Goal: Navigation & Orientation: Understand site structure

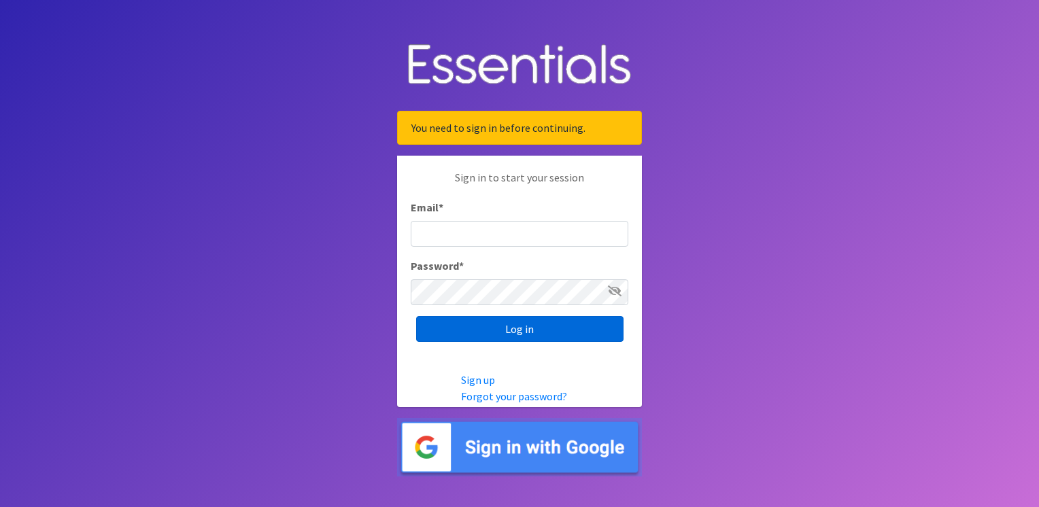
type input "krenteria@capsbc.org"
click at [528, 324] on input "Log in" at bounding box center [519, 329] width 207 height 26
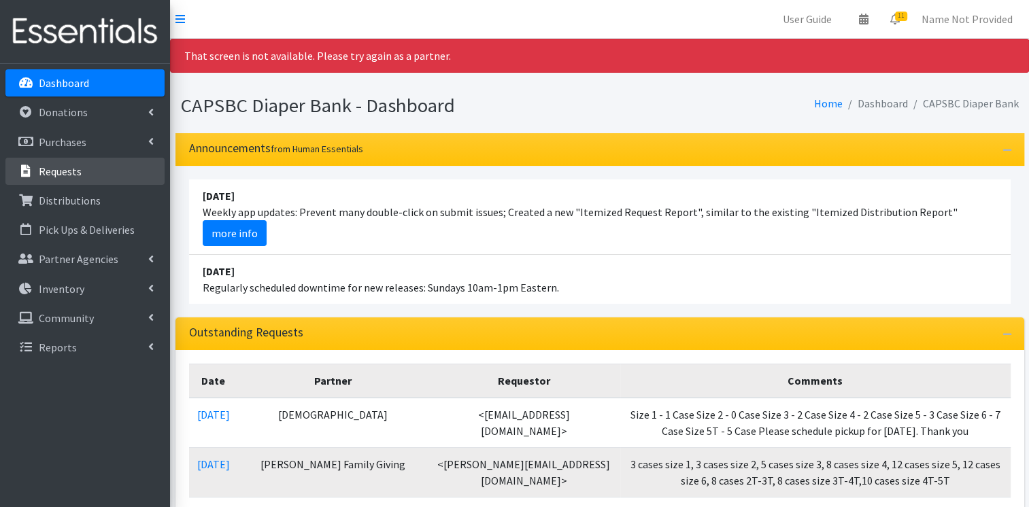
click at [70, 168] on p "Requests" at bounding box center [60, 172] width 43 height 14
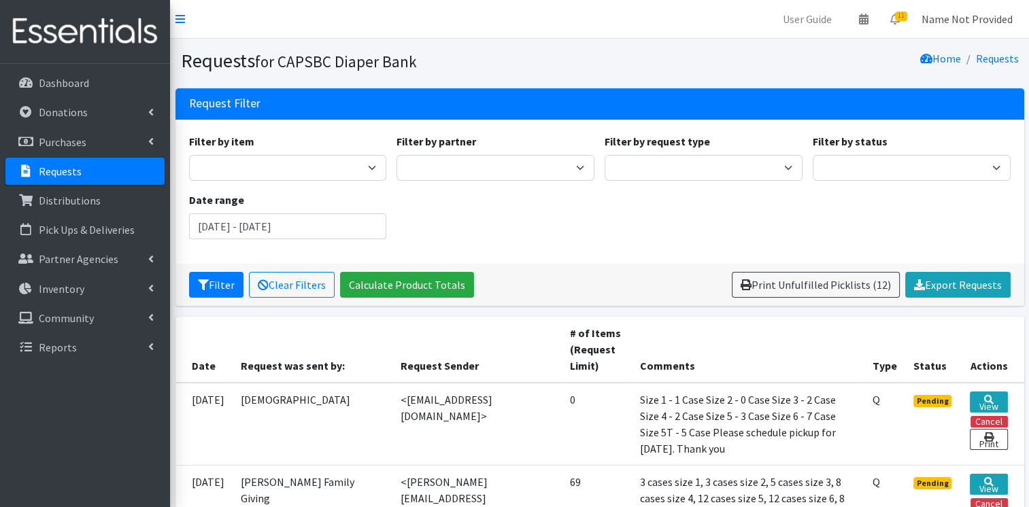
click at [989, 18] on link "Name Not Provided" at bounding box center [967, 18] width 113 height 27
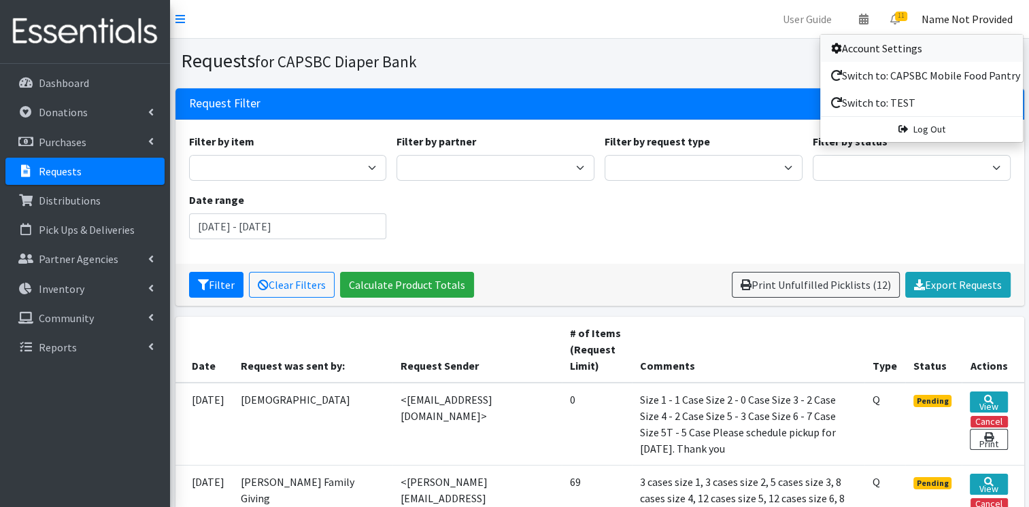
click at [915, 45] on link "Account Settings" at bounding box center [921, 48] width 203 height 27
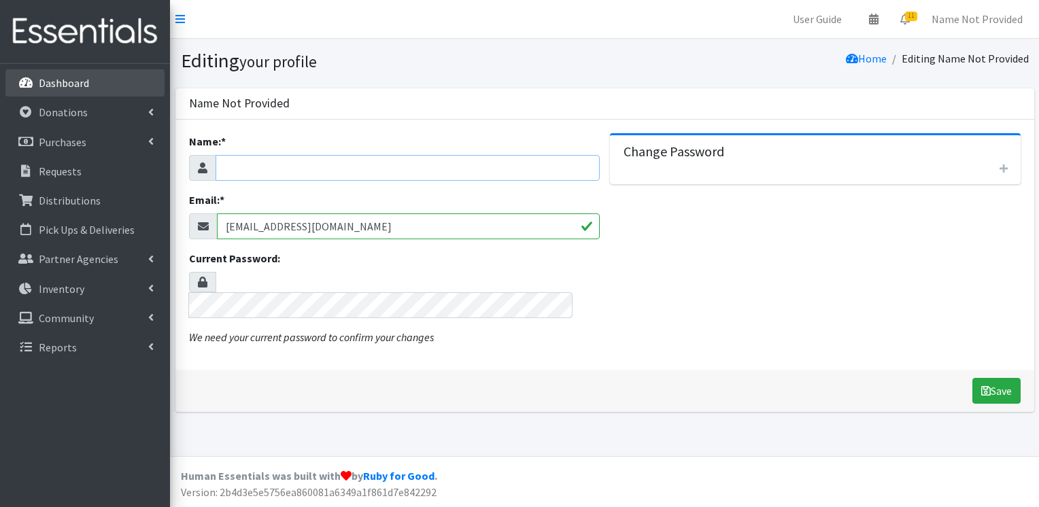
type input "krenteria@capsbc.org"
click at [69, 85] on p "Dashboard" at bounding box center [64, 83] width 50 height 14
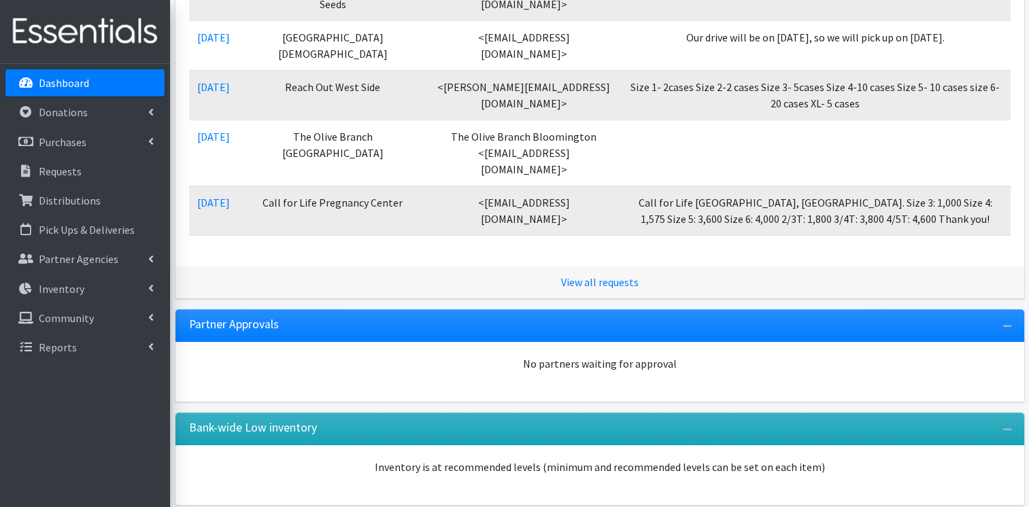
scroll to position [851, 0]
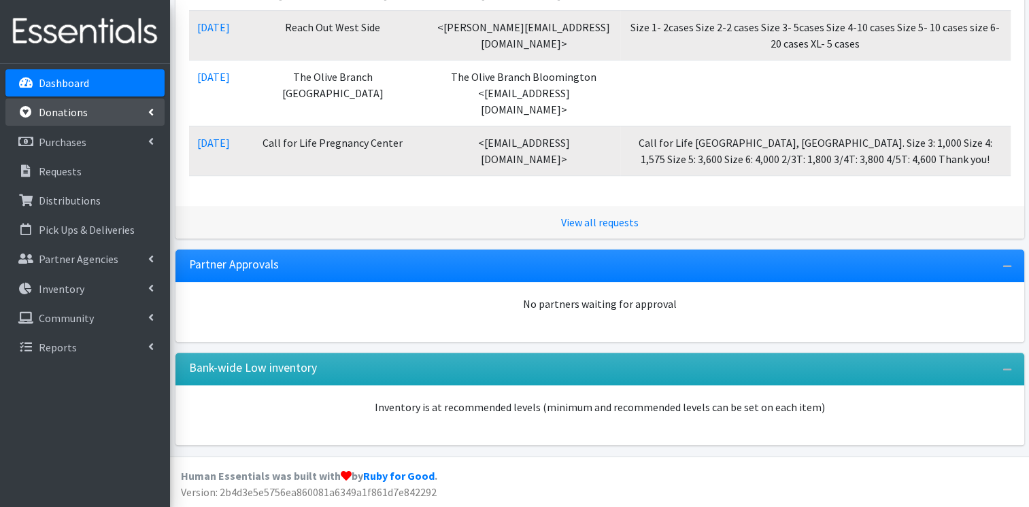
click at [147, 112] on link "Donations" at bounding box center [84, 112] width 159 height 27
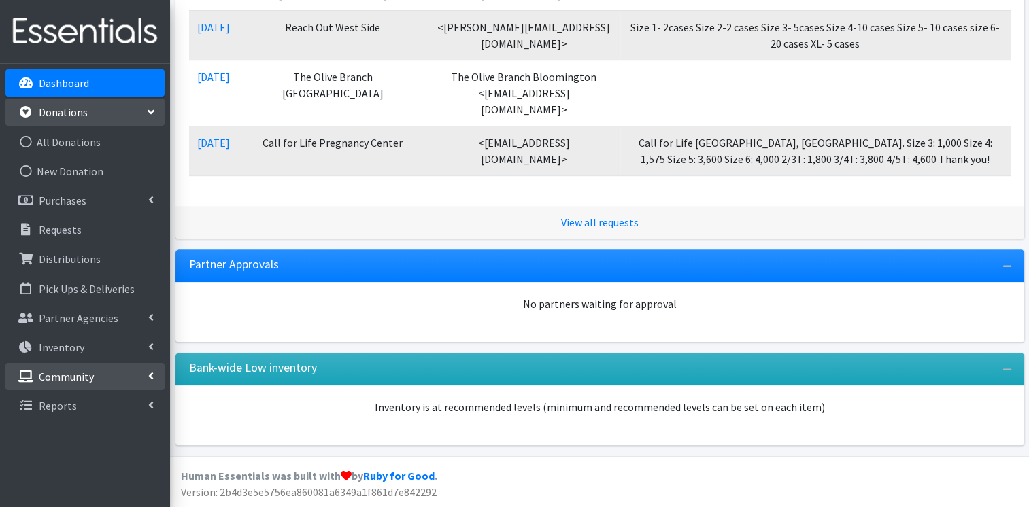
click at [155, 376] on link "Community" at bounding box center [84, 376] width 159 height 27
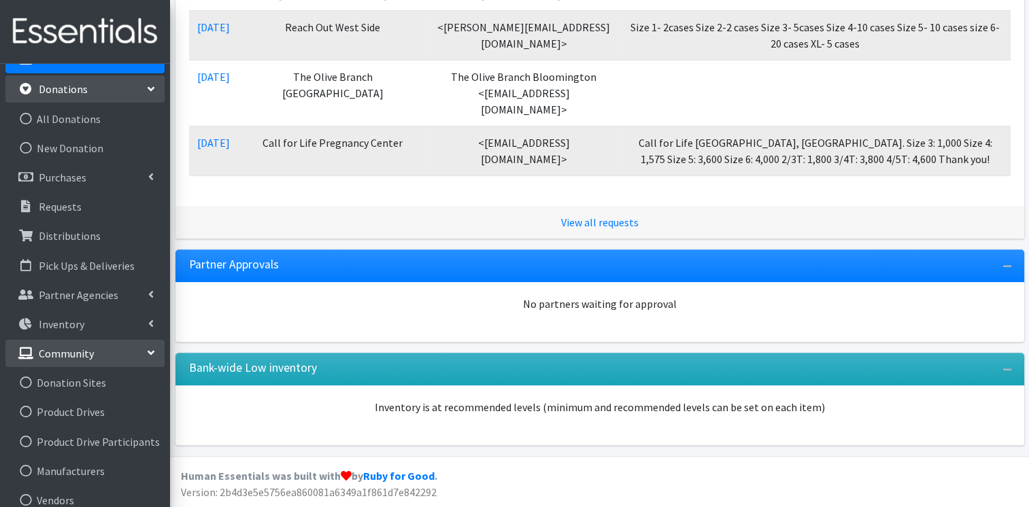
scroll to position [35, 0]
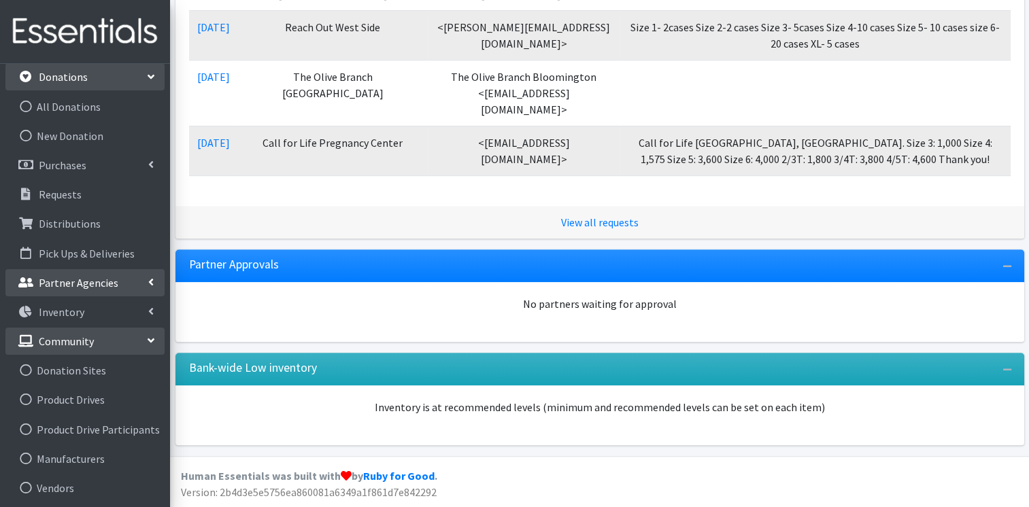
click at [150, 277] on icon at bounding box center [150, 282] width 5 height 11
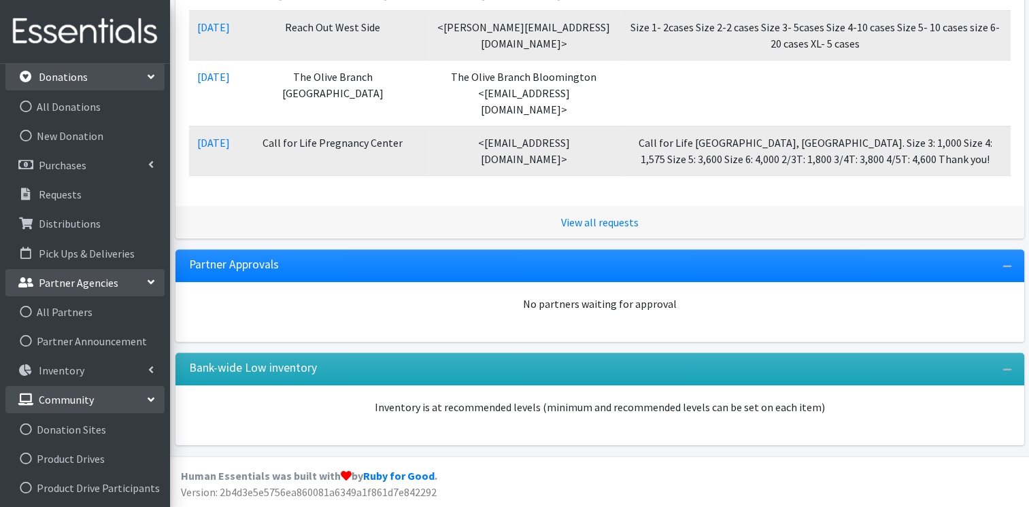
scroll to position [95, 0]
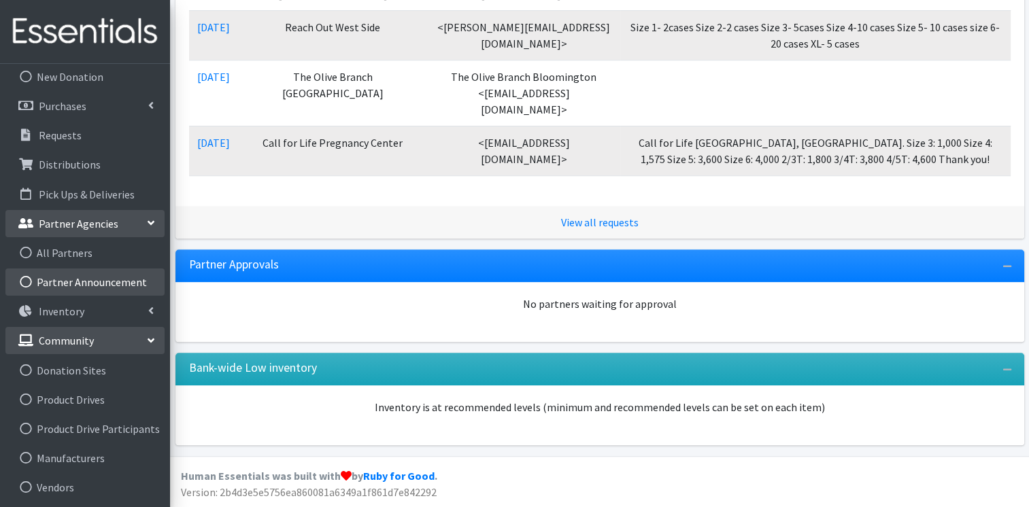
click at [99, 282] on link "Partner Announcement" at bounding box center [84, 282] width 159 height 27
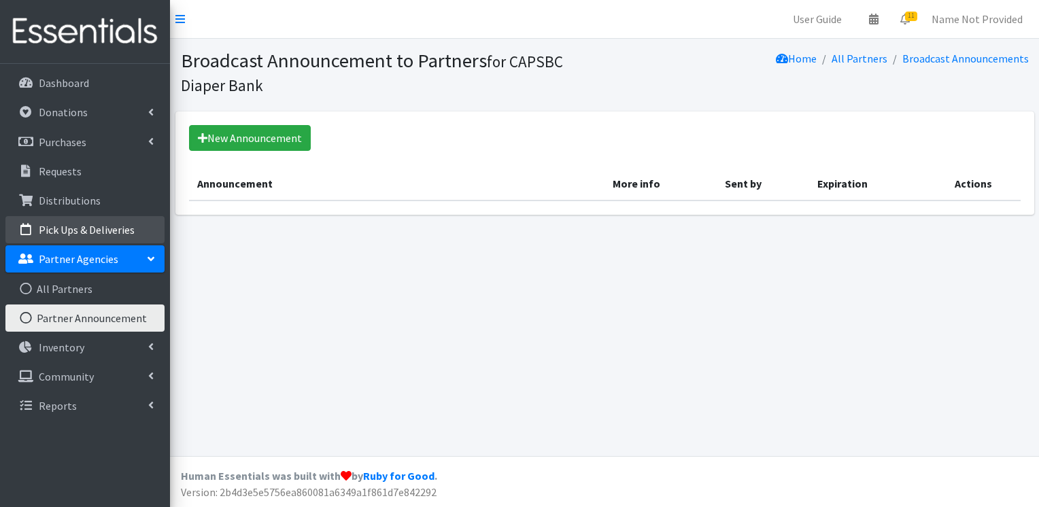
click at [61, 230] on p "Pick Ups & Deliveries" at bounding box center [87, 230] width 96 height 14
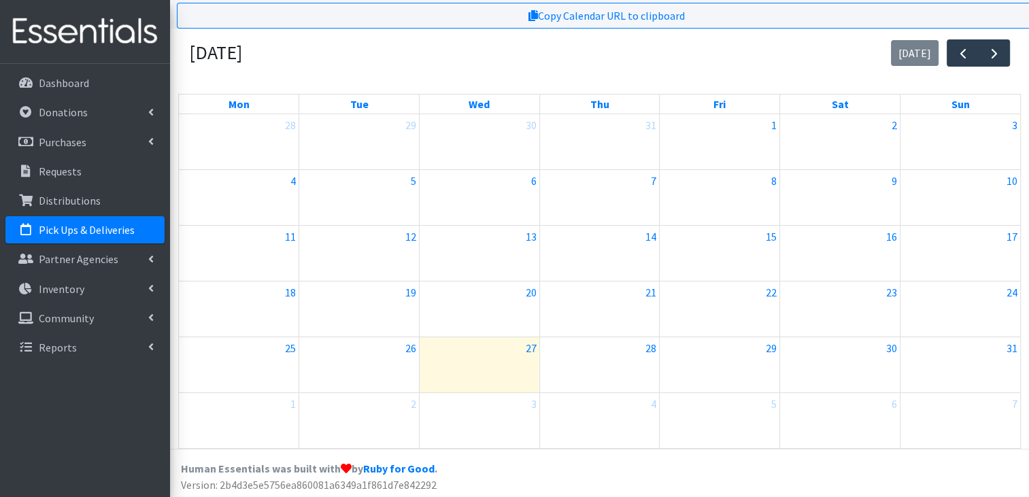
scroll to position [86, 0]
click at [143, 256] on link "Partner Agencies" at bounding box center [84, 258] width 159 height 27
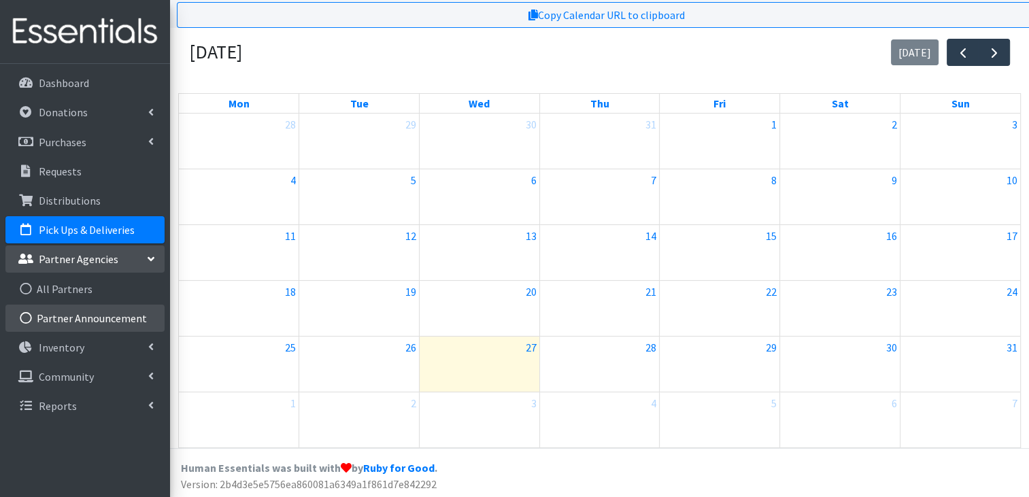
click at [119, 311] on link "Partner Announcement" at bounding box center [84, 318] width 159 height 27
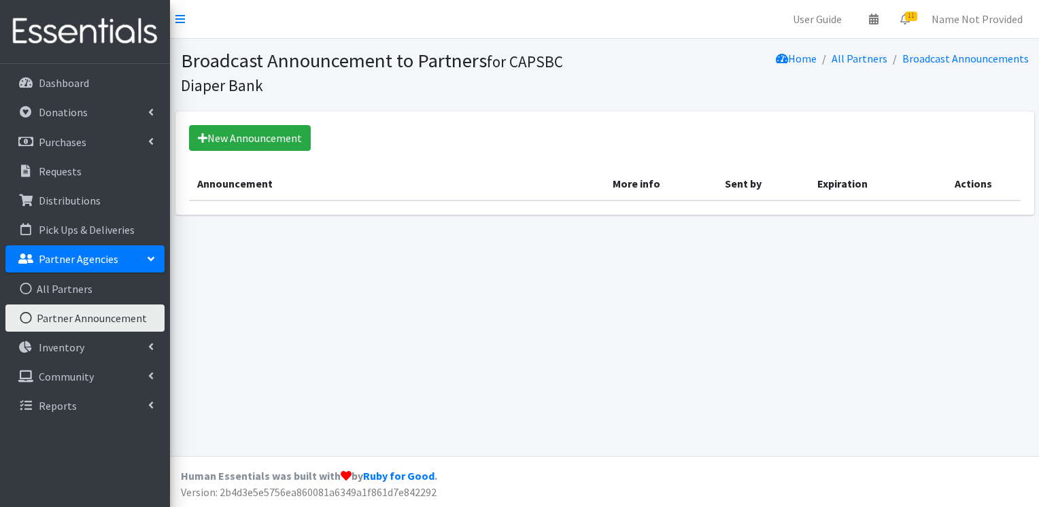
click at [150, 253] on link "Partner Agencies" at bounding box center [84, 258] width 159 height 27
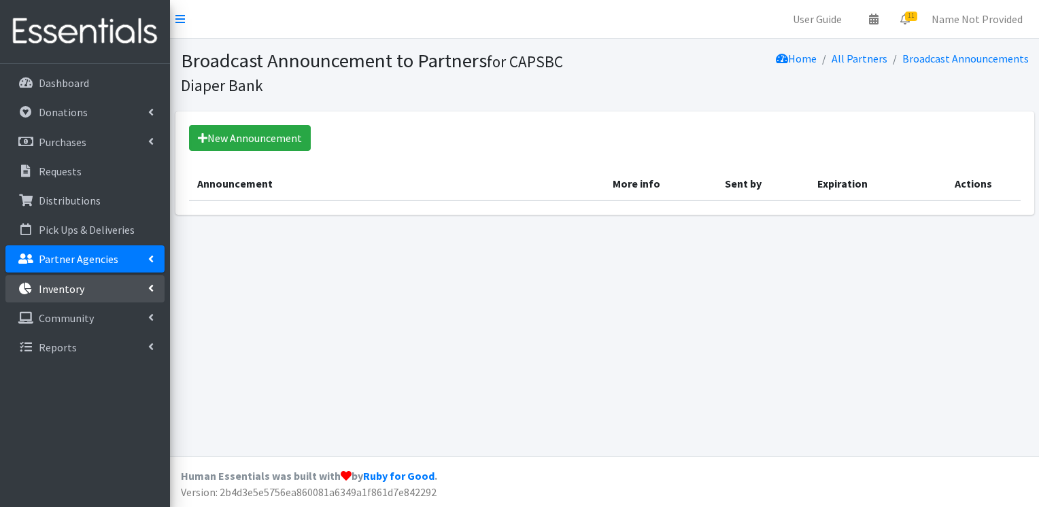
click at [152, 287] on icon at bounding box center [150, 288] width 5 height 11
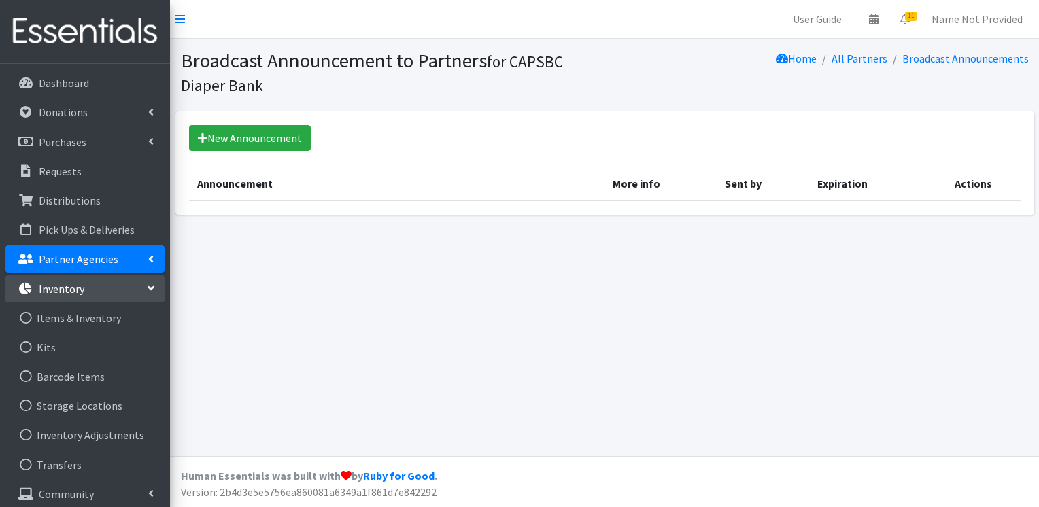
click at [152, 287] on icon at bounding box center [151, 288] width 11 height 5
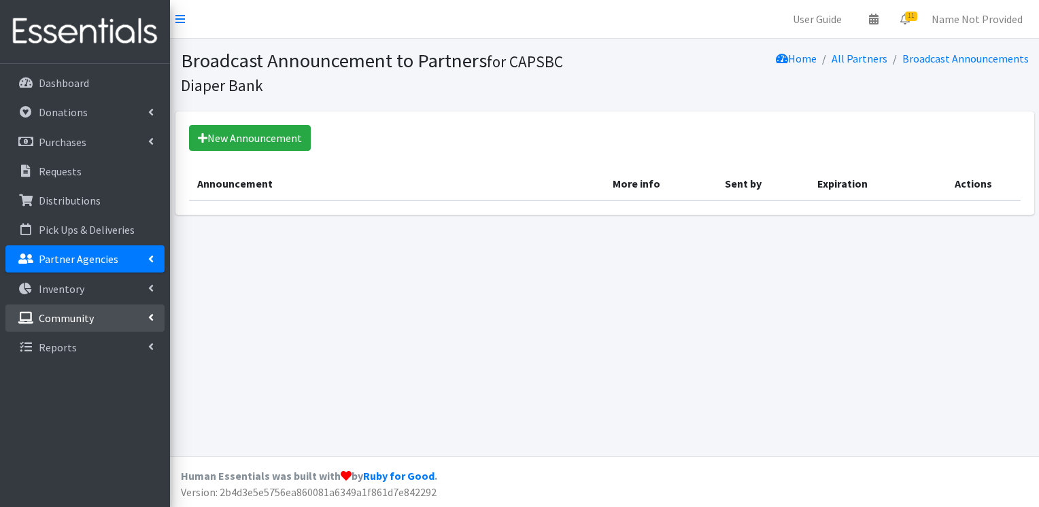
click at [150, 318] on icon at bounding box center [150, 317] width 5 height 11
click at [154, 309] on link "Community" at bounding box center [84, 318] width 159 height 27
click at [150, 320] on icon at bounding box center [150, 317] width 5 height 11
click at [150, 314] on link "Community" at bounding box center [84, 318] width 159 height 27
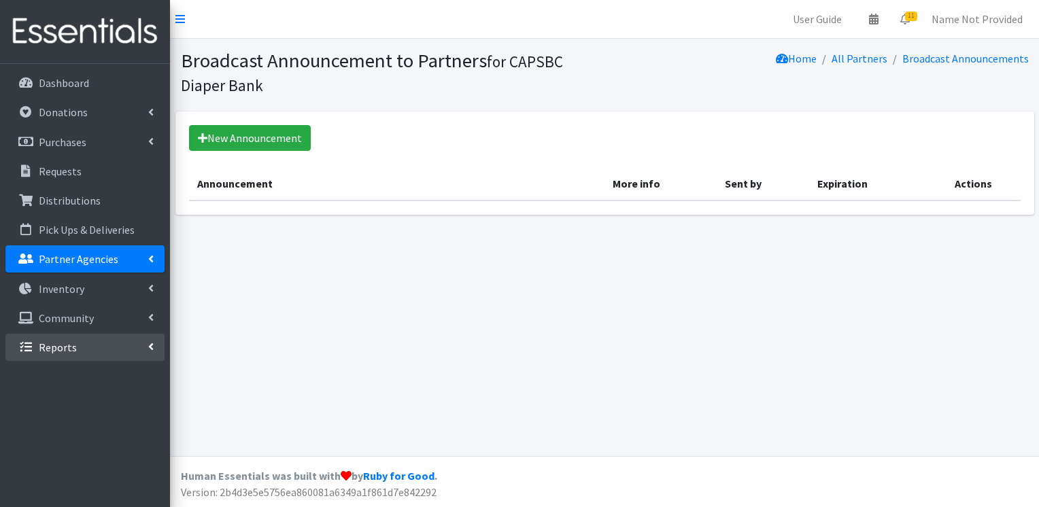
click at [155, 346] on link "Reports" at bounding box center [84, 347] width 159 height 27
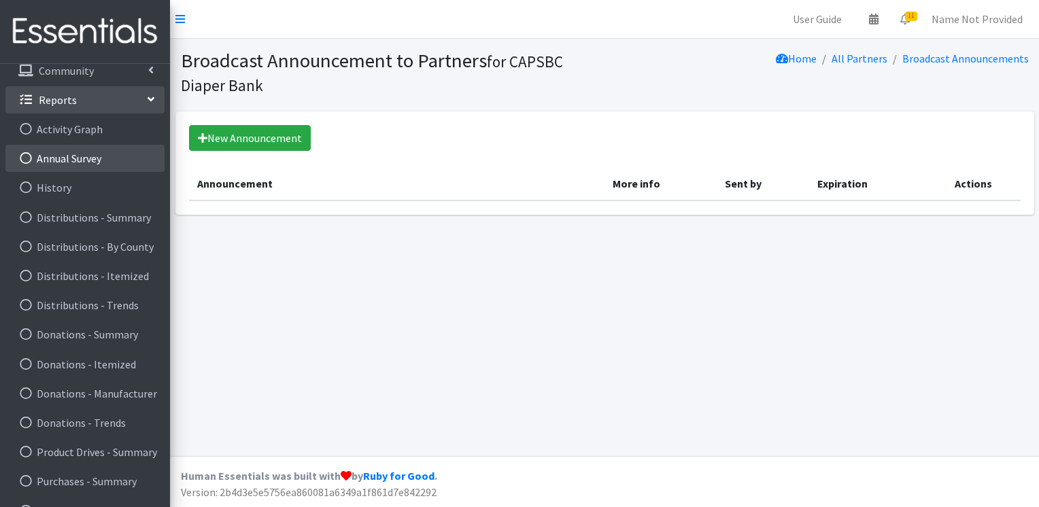
scroll to position [271, 0]
